Goal: Navigation & Orientation: Find specific page/section

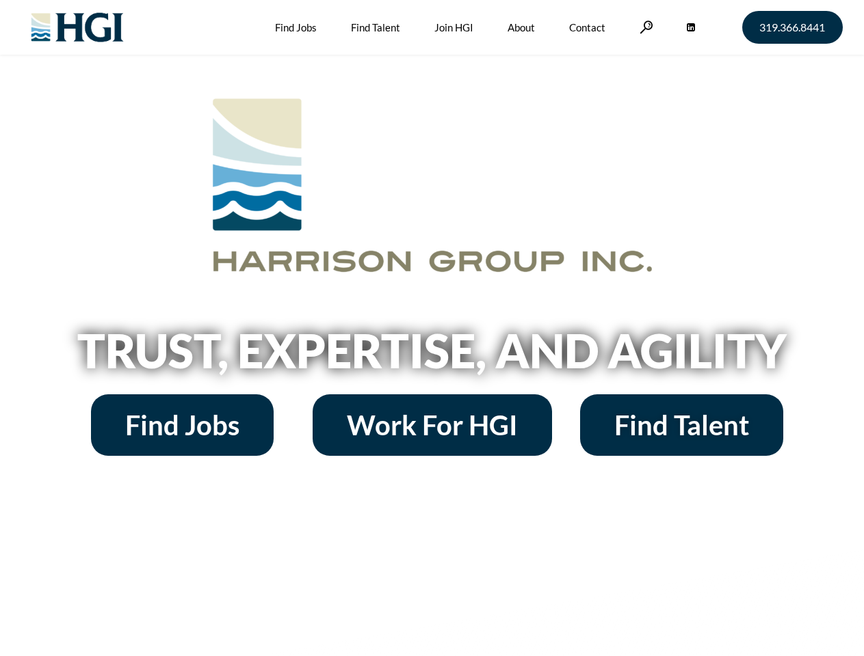
click at [431, 328] on h2 "Trust, Expertise, and Agility" at bounding box center [431, 351] width 779 height 46
click at [644, 27] on link at bounding box center [646, 27] width 14 height 13
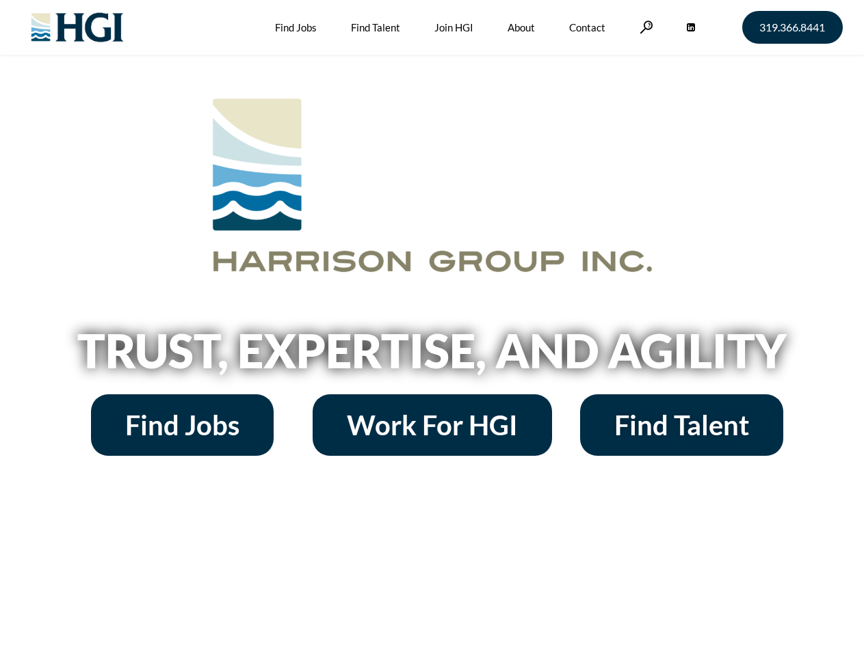
click at [431, 328] on h2 "Trust, Expertise, and Agility" at bounding box center [431, 351] width 779 height 46
click at [644, 27] on link at bounding box center [646, 27] width 14 height 13
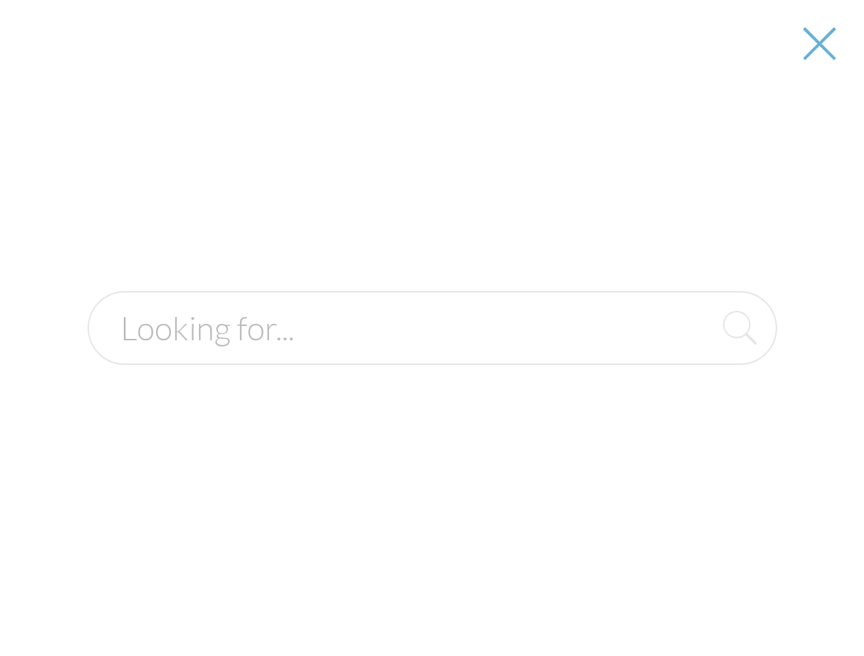
click at [431, 356] on h2 "Trust, Expertise, and Agility" at bounding box center [431, 351] width 779 height 46
